Goal: Task Accomplishment & Management: Use online tool/utility

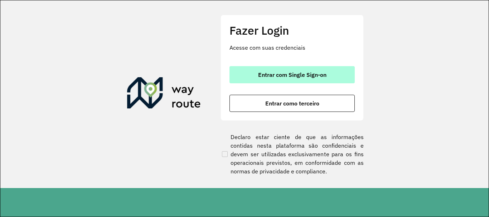
click at [278, 77] on span "Entrar com Single Sign-on" at bounding box center [292, 75] width 68 height 6
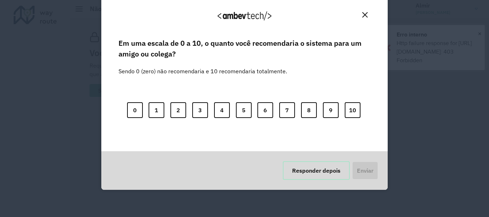
click at [307, 168] on button "Responder depois" at bounding box center [316, 171] width 67 height 19
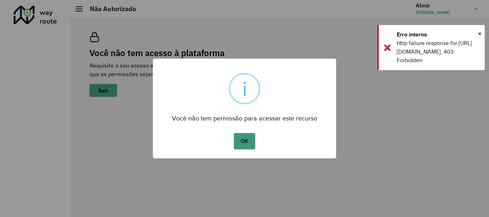
click at [235, 143] on button "OK" at bounding box center [244, 141] width 21 height 16
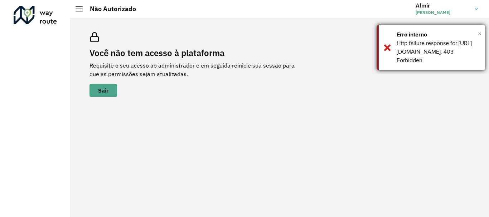
click at [479, 34] on span "×" at bounding box center [480, 33] width 4 height 11
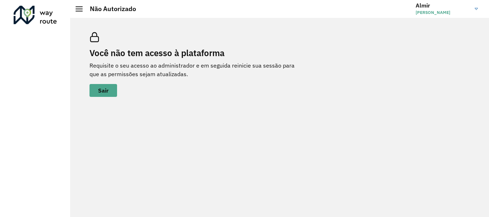
click at [476, 8] on link "[PERSON_NAME]" at bounding box center [450, 9] width 68 height 19
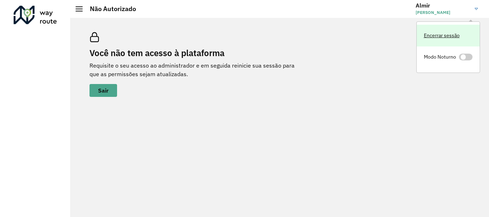
click at [446, 36] on link "Encerrar sessão" at bounding box center [448, 36] width 63 height 22
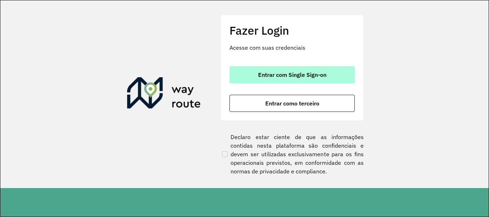
click at [306, 69] on button "Entrar com Single Sign-on" at bounding box center [292, 74] width 125 height 17
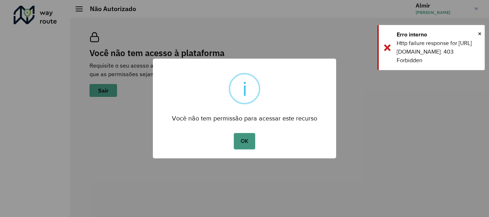
click at [245, 135] on button "OK" at bounding box center [244, 141] width 21 height 16
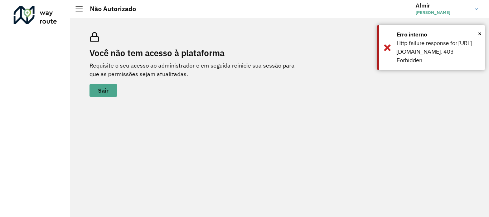
click at [102, 97] on div "Você não tem acesso à plataforma Requisite o seu acesso ao administrador e em s…" at bounding box center [280, 65] width 398 height 82
click at [104, 91] on span "Sair" at bounding box center [103, 91] width 10 height 6
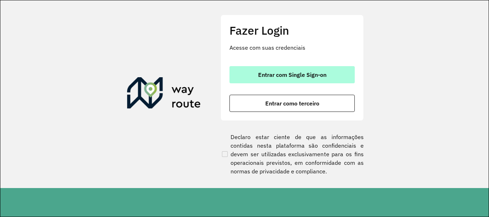
click at [288, 75] on span "Entrar com Single Sign-on" at bounding box center [292, 75] width 68 height 6
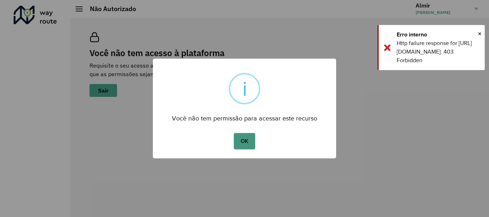
click at [245, 134] on button "OK" at bounding box center [244, 141] width 21 height 16
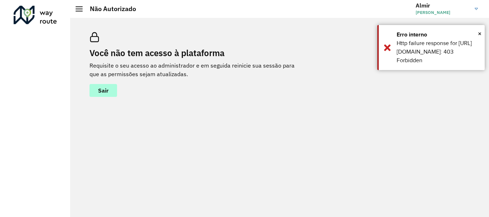
click at [104, 94] on button "Sair" at bounding box center [104, 90] width 28 height 13
